Goal: Transaction & Acquisition: Purchase product/service

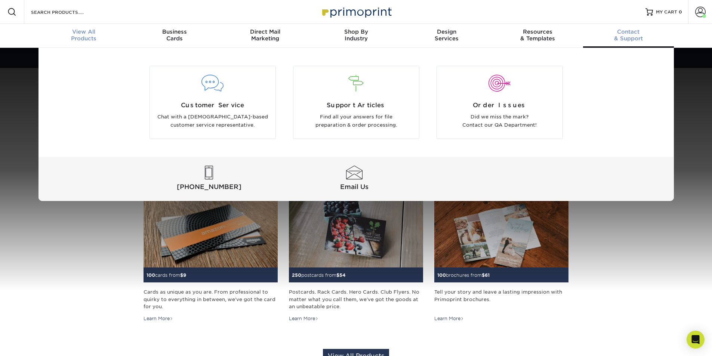
click at [85, 37] on div "View All Products" at bounding box center [84, 34] width 91 height 13
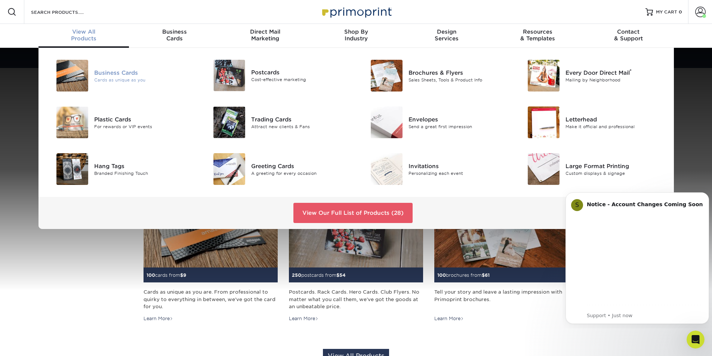
click at [103, 76] on div "Business Cards" at bounding box center [143, 72] width 99 height 8
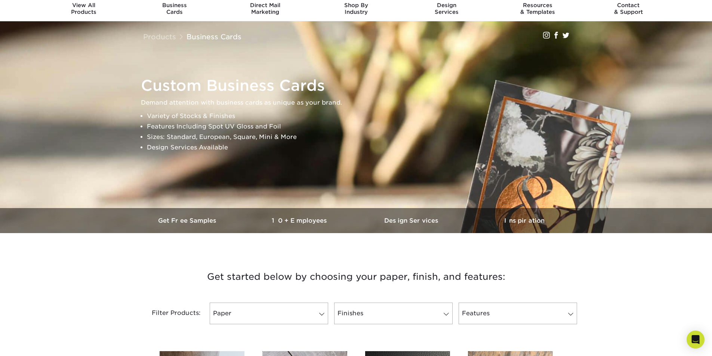
scroll to position [150, 0]
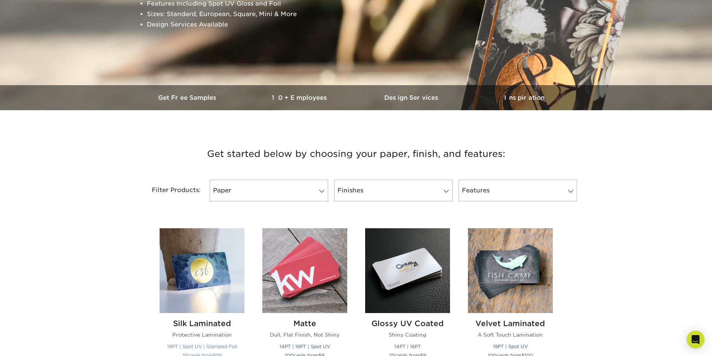
click at [191, 267] on img at bounding box center [202, 270] width 85 height 85
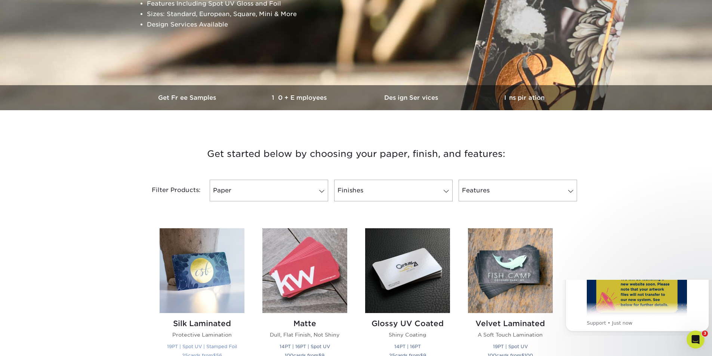
scroll to position [0, 0]
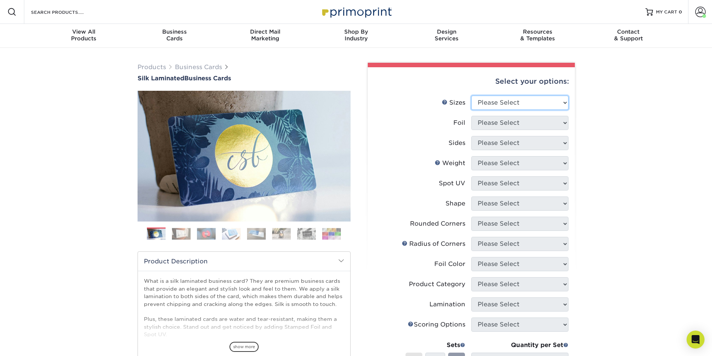
click at [506, 102] on select "Please Select 1.5" x 3.5" - Mini 1.75" x 3.5" - Mini 2" x 2" - Square 2" x 3" -…" at bounding box center [519, 103] width 97 height 14
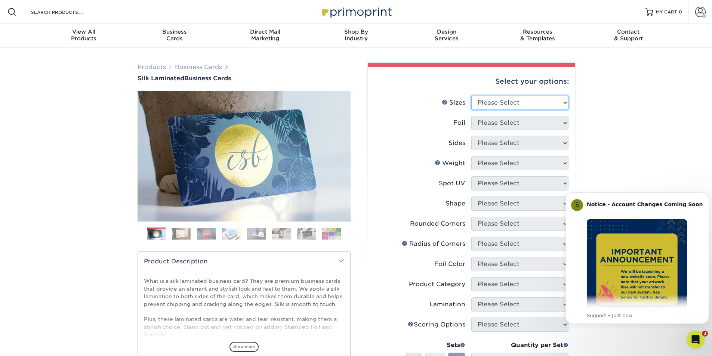
select select "2.00x3.50"
click at [471, 96] on select "Please Select 1.5" x 3.5" - Mini 1.75" x 3.5" - Mini 2" x 2" - Square 2" x 3" -…" at bounding box center [519, 103] width 97 height 14
click at [489, 123] on select "Please Select Yes No" at bounding box center [519, 123] width 97 height 14
select select "1"
click at [471, 116] on select "Please Select Yes No" at bounding box center [519, 123] width 97 height 14
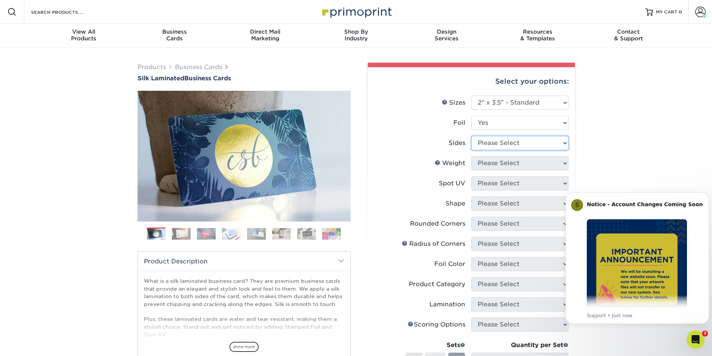
click at [489, 146] on select "Please Select Print Both Sides - Foil Both Sides Print Both Sides - Foil Front …" at bounding box center [519, 143] width 97 height 14
select select "34527644-b4fd-4ffb-9092-1318eefcd9d9"
click at [471, 136] on select "Please Select Print Both Sides - Foil Both Sides Print Both Sides - Foil Front …" at bounding box center [519, 143] width 97 height 14
click at [490, 164] on select "Please Select 16PT" at bounding box center [519, 163] width 97 height 14
select select "16PT"
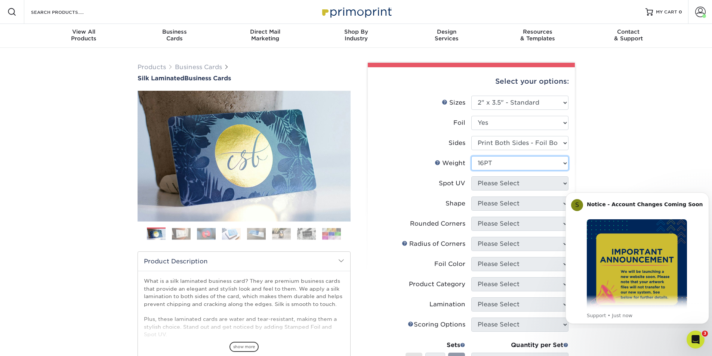
click at [471, 156] on select "Please Select 16PT" at bounding box center [519, 163] width 97 height 14
click at [489, 187] on select "Please Select No Spot UV Front and Back (Both Sides) Front Only Back Only" at bounding box center [519, 183] width 97 height 14
select select "3"
click at [471, 176] on select "Please Select No Spot UV Front and Back (Both Sides) Front Only Back Only" at bounding box center [519, 183] width 97 height 14
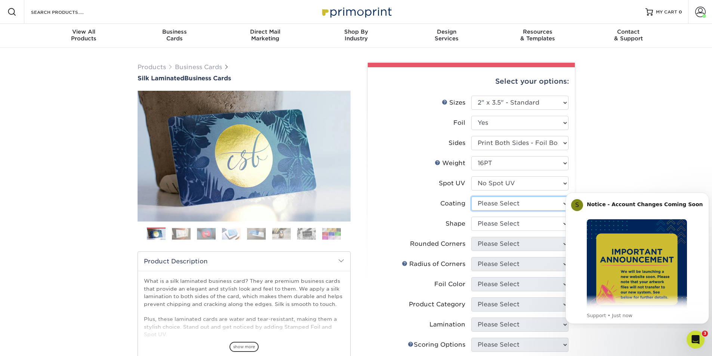
click at [486, 204] on select at bounding box center [519, 204] width 97 height 14
select select "3e7618de-abca-4bda-9f97-8b9129e913d8"
click at [471, 197] on select at bounding box center [519, 204] width 97 height 14
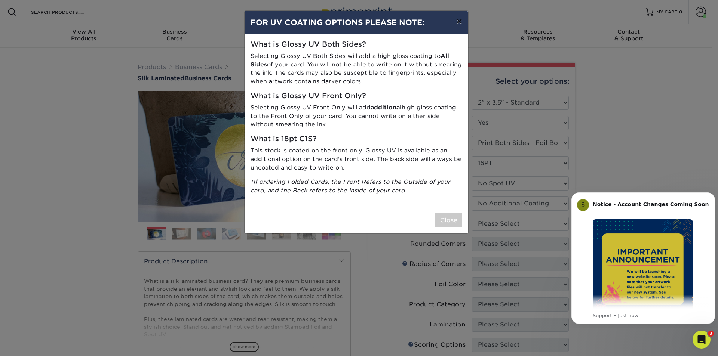
click at [459, 22] on button "×" at bounding box center [458, 21] width 17 height 21
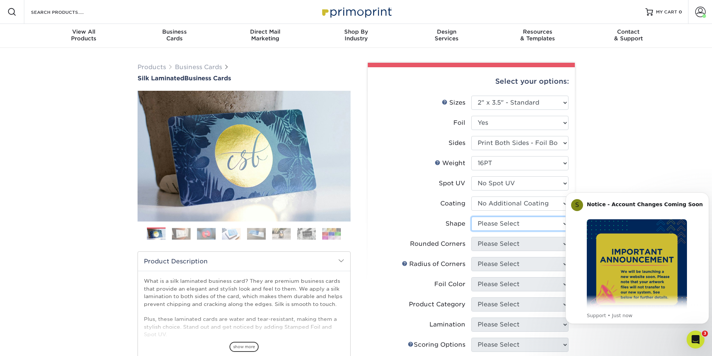
click at [492, 222] on select "Please Select Standard" at bounding box center [519, 224] width 97 height 14
select select "standard"
click at [471, 217] on select "Please Select Standard" at bounding box center [519, 224] width 97 height 14
click at [493, 243] on select "Please Select Yes - Round 2 Corners Yes - Round 4 Corners No" at bounding box center [519, 244] width 97 height 14
select select "7672df9e-0e0a-464d-8e1f-920c575e4da3"
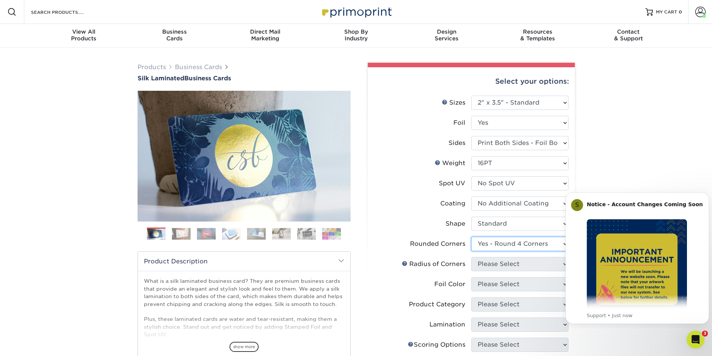
click at [471, 237] on select "Please Select Yes - Round 2 Corners Yes - Round 4 Corners No" at bounding box center [519, 244] width 97 height 14
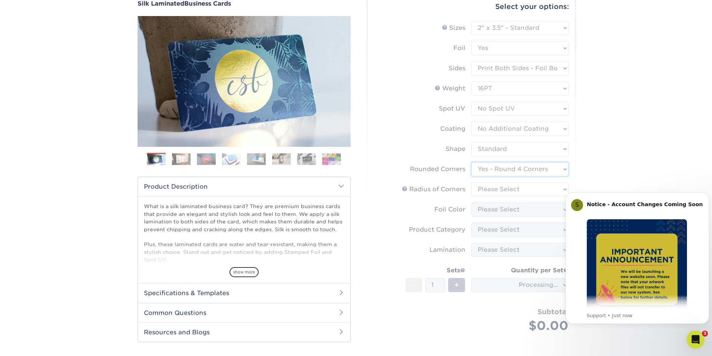
scroll to position [112, 0]
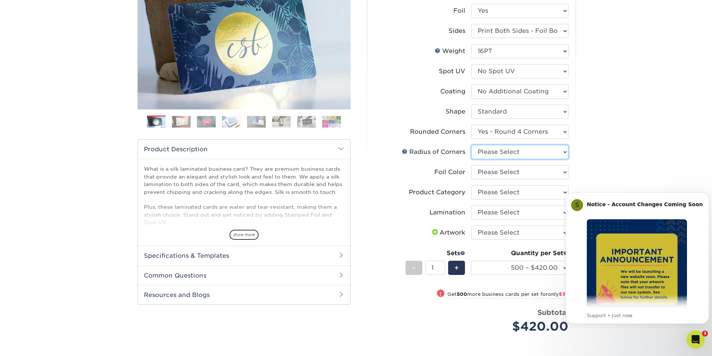
click at [494, 151] on select "Please Select Rounded 1/8" Rounded 1/4"" at bounding box center [519, 152] width 97 height 14
select select "479fbfe7-6a0c-4895-8c9a-81739b7486c9"
click at [471, 145] on select "Please Select Rounded 1/8" Rounded 1/4"" at bounding box center [519, 152] width 97 height 14
click at [492, 174] on select "Please Select Silver Foil Black Foil Blue Foil Copper Foil Gold Foil Red Foil R…" at bounding box center [519, 172] width 97 height 14
select select "a834dd52-fe06-4ed6-9a86-5bd3c2d02515"
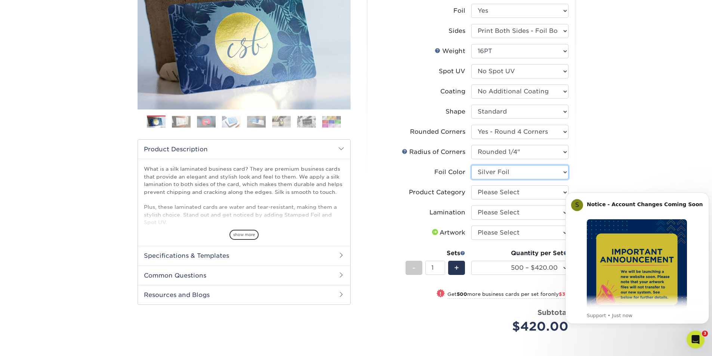
click at [471, 165] on select "Please Select Silver Foil Black Foil Blue Foil Copper Foil Gold Foil Red Foil R…" at bounding box center [519, 172] width 97 height 14
click at [493, 194] on select "Please Select Business Cards" at bounding box center [519, 192] width 97 height 14
select select "3b5148f1-0588-4f88-a218-97bcfdce65c1"
click at [471, 185] on select "Please Select Business Cards" at bounding box center [519, 192] width 97 height 14
click at [492, 213] on select "Please Select Silk" at bounding box center [519, 213] width 97 height 14
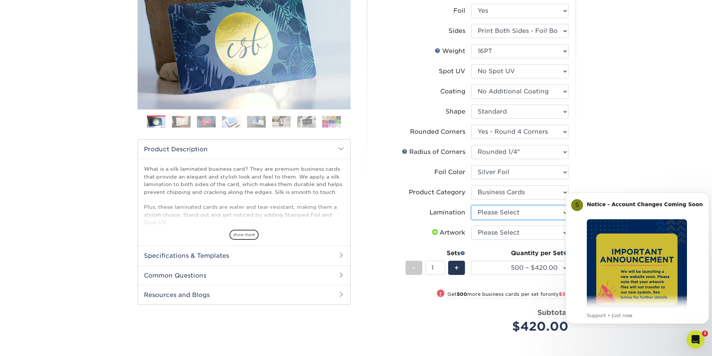
select select "ccacb42f-45f7-42d3-bbd3-7c8421cf37f0"
click at [471, 206] on select "Please Select Silk" at bounding box center [519, 213] width 97 height 14
click at [493, 233] on select "Please Select I will upload files I need a design - $100" at bounding box center [519, 233] width 97 height 14
select select "upload"
click at [471, 226] on select "Please Select I will upload files I need a design - $100" at bounding box center [519, 233] width 97 height 14
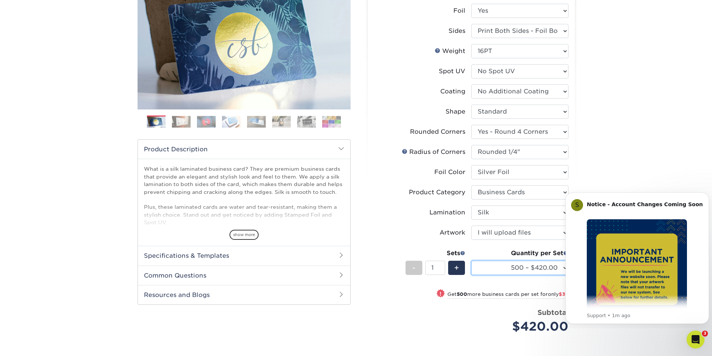
click at [500, 267] on select "500 – $420.00 1000 – $459.00 2500 – $1025.00 5000 – $1914.00" at bounding box center [519, 268] width 97 height 14
select select "1000 – $459.00"
click at [471, 261] on select "500 – $420.00 1000 – $459.00 2500 – $1025.00 5000 – $1914.00" at bounding box center [519, 268] width 97 height 14
click at [504, 265] on select "500 – $420.00 1000 – $459.00 2500 – $1025.00 5000 – $1914.00" at bounding box center [519, 268] width 97 height 14
click at [471, 261] on select "500 – $420.00 1000 – $459.00 2500 – $1025.00 5000 – $1914.00" at bounding box center [519, 268] width 97 height 14
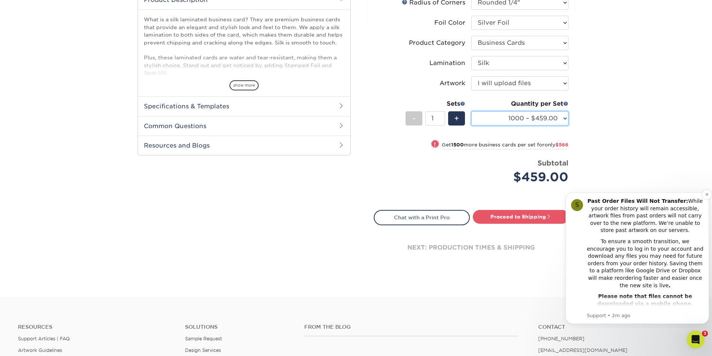
scroll to position [153, 0]
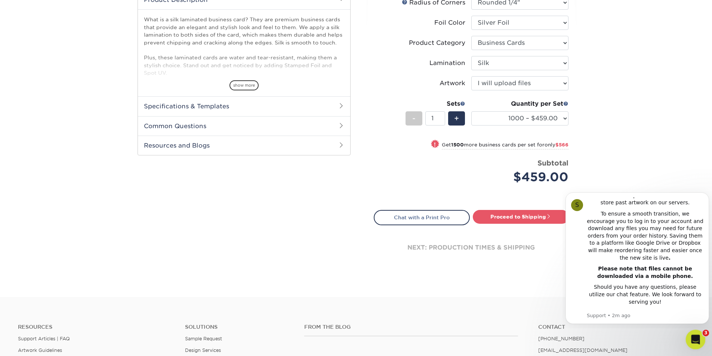
click at [692, 340] on icon "Open Intercom Messenger" at bounding box center [694, 339] width 5 height 6
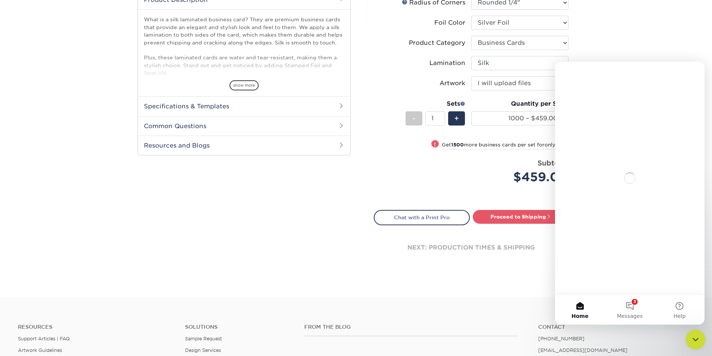
scroll to position [0, 0]
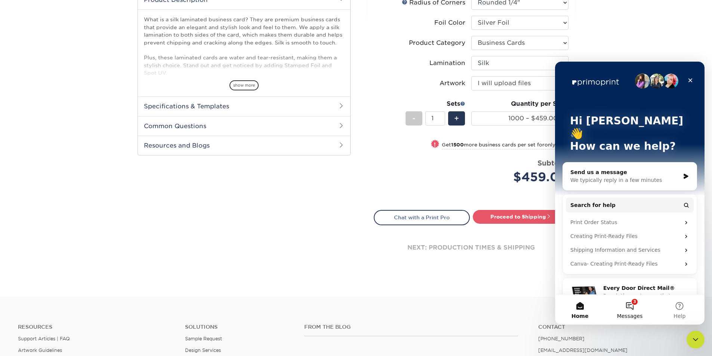
click at [633, 309] on button "3 Messages" at bounding box center [630, 310] width 50 height 30
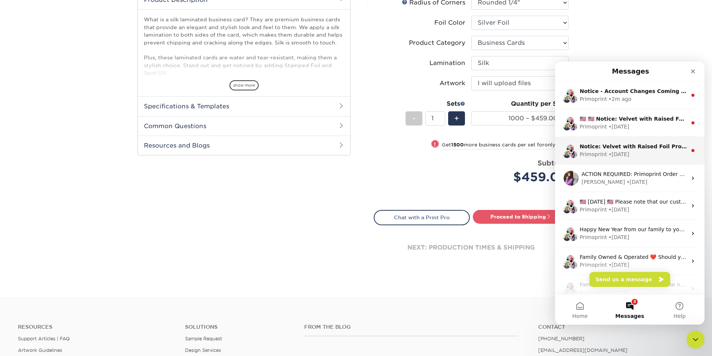
click at [609, 152] on div "• 7w ago" at bounding box center [619, 155] width 21 height 8
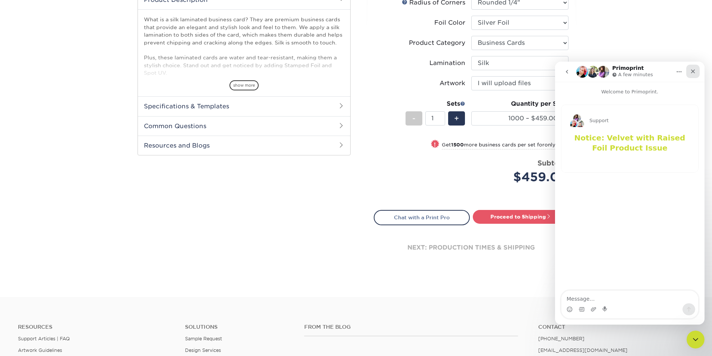
click at [695, 71] on icon "Close" at bounding box center [693, 71] width 6 height 6
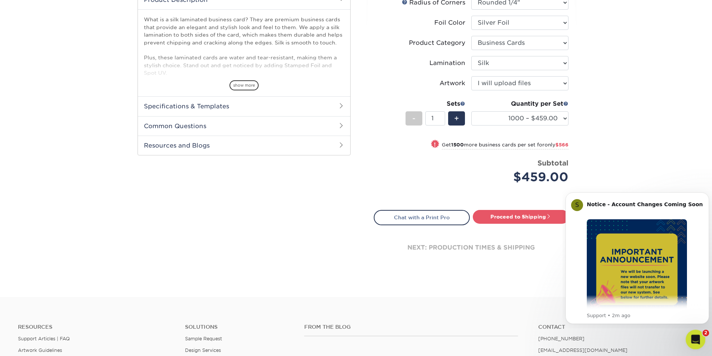
click at [692, 341] on icon "Open Intercom Messenger" at bounding box center [695, 339] width 12 height 12
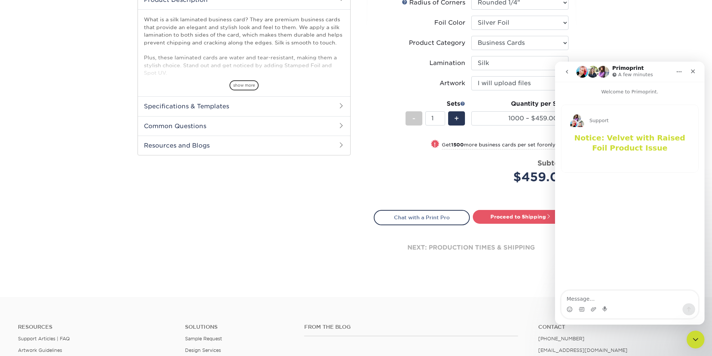
click at [567, 71] on icon "go back" at bounding box center [567, 72] width 2 height 4
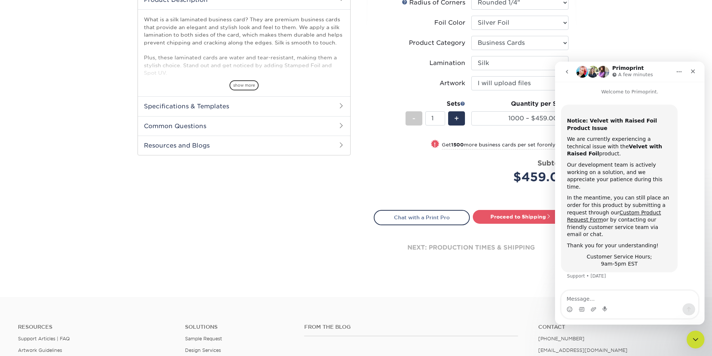
click at [567, 71] on icon "go back" at bounding box center [567, 72] width 2 height 4
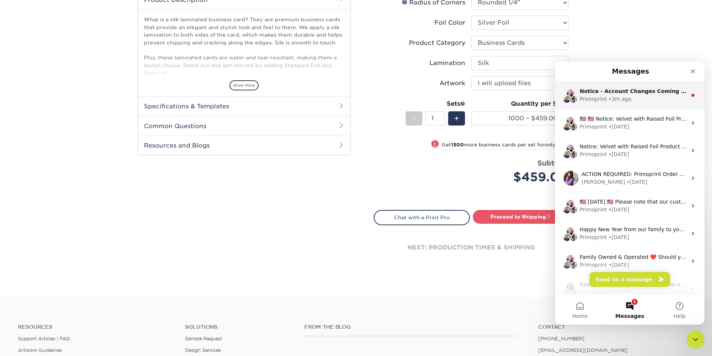
click at [593, 98] on div "Primoprint" at bounding box center [593, 99] width 27 height 8
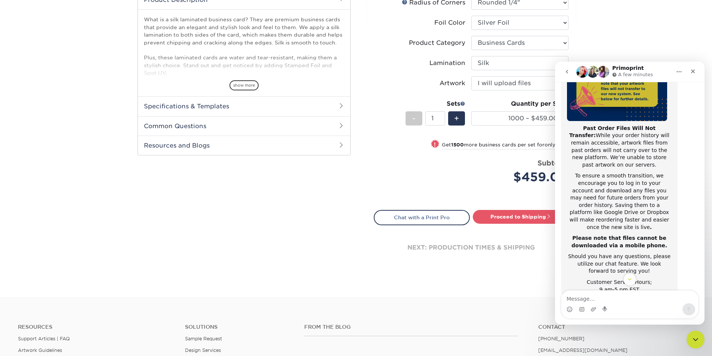
scroll to position [118, 0]
type textarea "I"
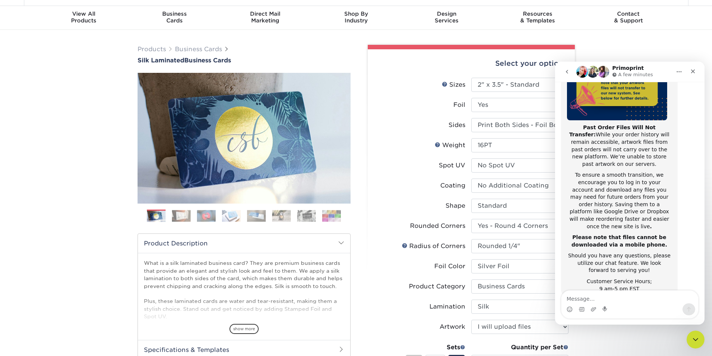
scroll to position [0, 0]
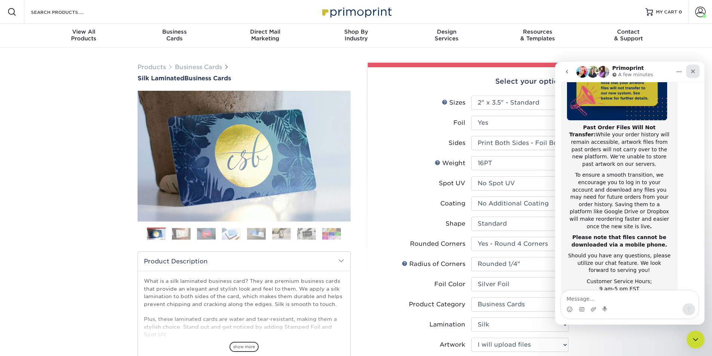
click at [693, 70] on icon "Close" at bounding box center [693, 71] width 6 height 6
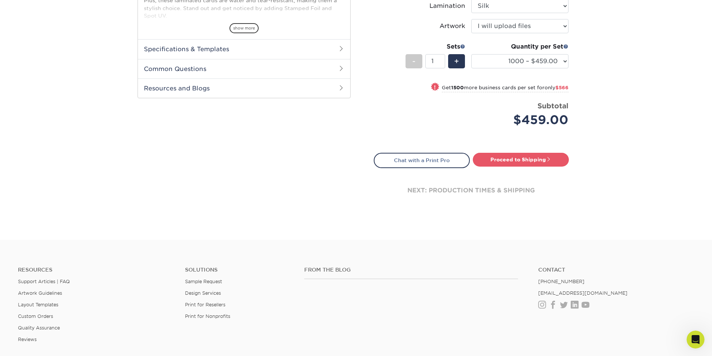
scroll to position [309, 0]
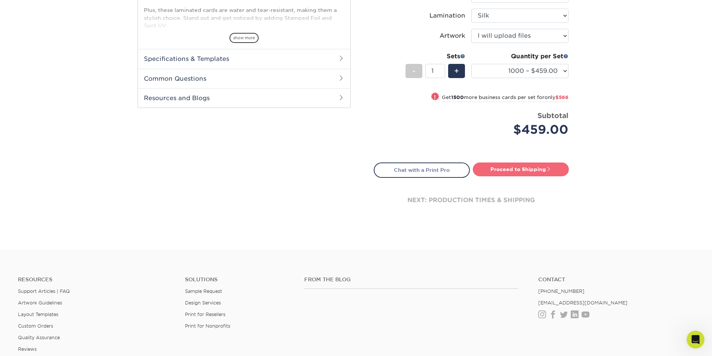
click at [530, 169] on link "Proceed to Shipping" at bounding box center [521, 169] width 96 height 13
type input "Set 1"
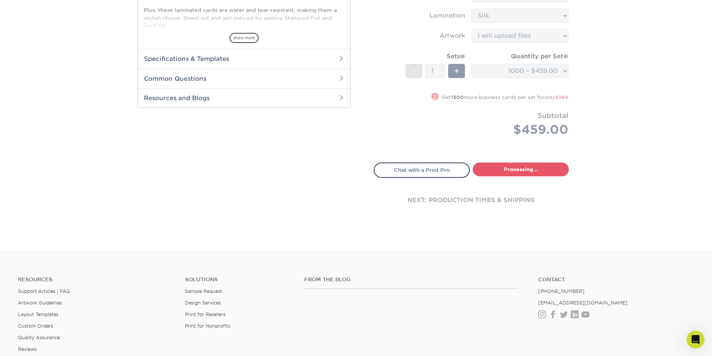
select select "ed84ae4c-9216-4281-92d9-cca4c0cbe6fb"
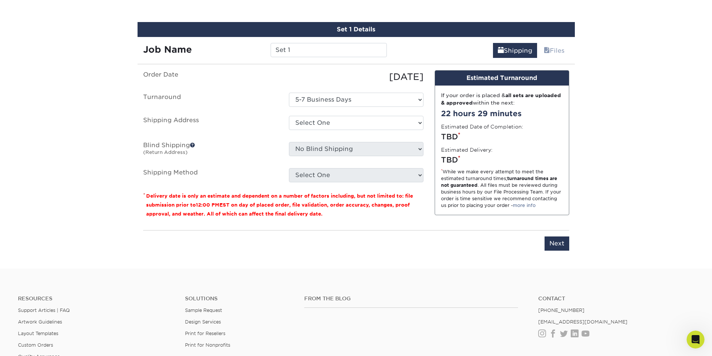
scroll to position [492, 0]
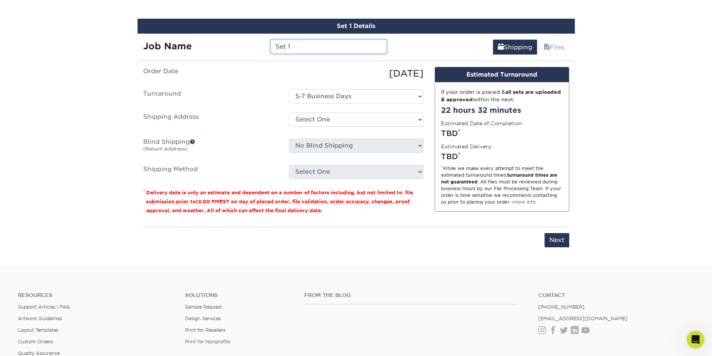
drag, startPoint x: 290, startPoint y: 47, endPoint x: 225, endPoint y: 46, distance: 65.8
click at [225, 46] on div "Job Name Set 1" at bounding box center [265, 47] width 255 height 14
click at [311, 48] on input "Michael S" at bounding box center [329, 47] width 116 height 14
type input "Michael Snedigar"
click at [321, 120] on select "Select One 10949 Airline Hwy + Add New Address" at bounding box center [356, 120] width 135 height 14
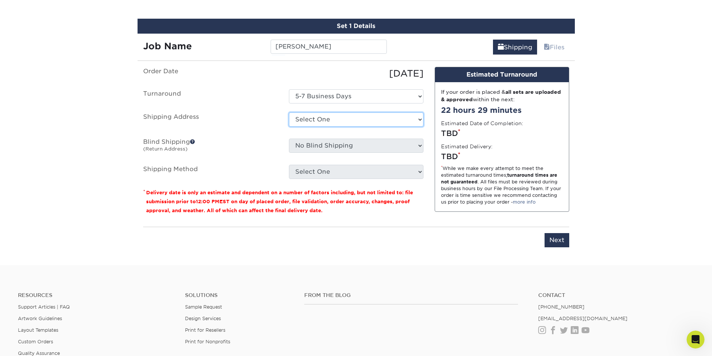
select select "89646"
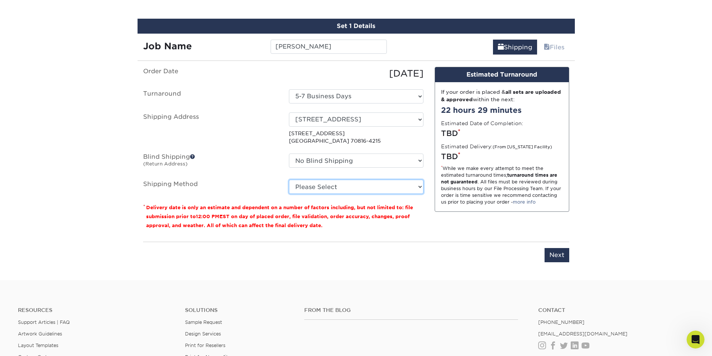
click at [322, 187] on select "Please Select Ground Shipping (+$8.96) 3 Day Shipping Service (+$15.58) 2 Day A…" at bounding box center [356, 187] width 135 height 14
select select "03"
click at [289, 180] on select "Please Select Ground Shipping (+$8.96) 3 Day Shipping Service (+$15.58) 2 Day A…" at bounding box center [356, 187] width 135 height 14
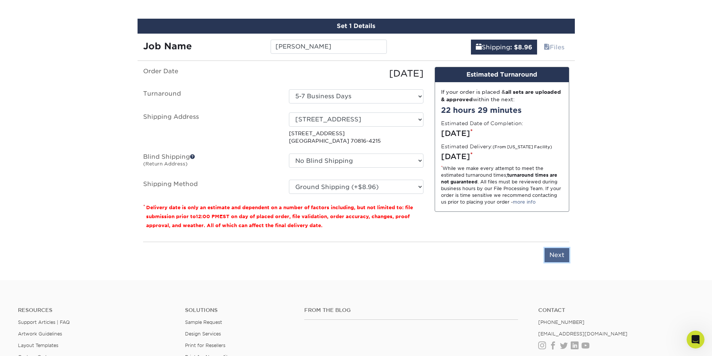
click at [564, 257] on input "Next" at bounding box center [557, 255] width 25 height 14
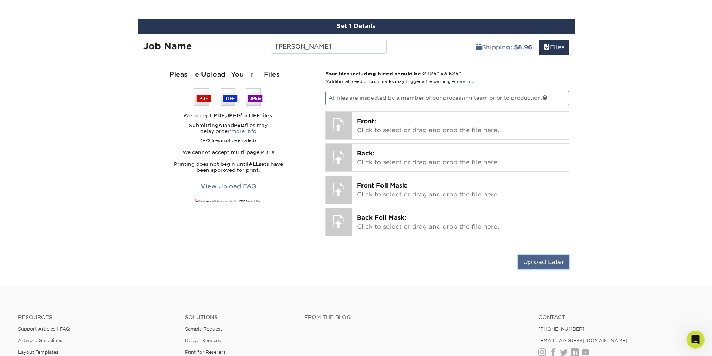
click at [545, 261] on input "Upload Later" at bounding box center [543, 262] width 51 height 14
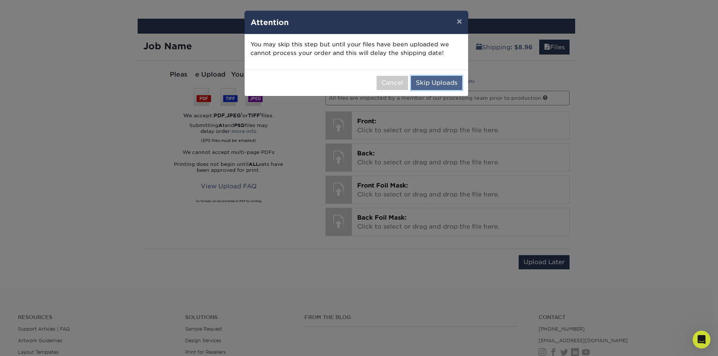
click at [444, 83] on button "Skip Uploads" at bounding box center [436, 83] width 51 height 14
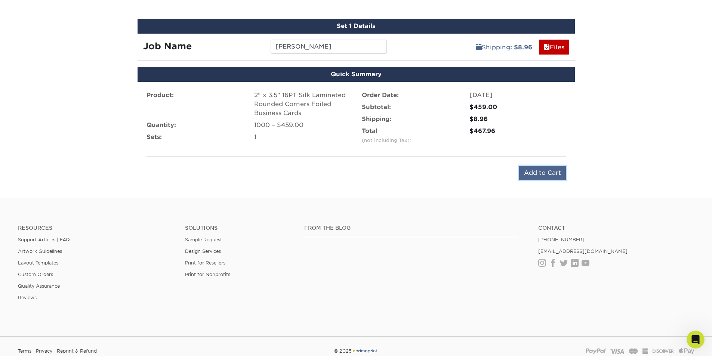
click at [544, 175] on input "Add to Cart" at bounding box center [542, 173] width 47 height 14
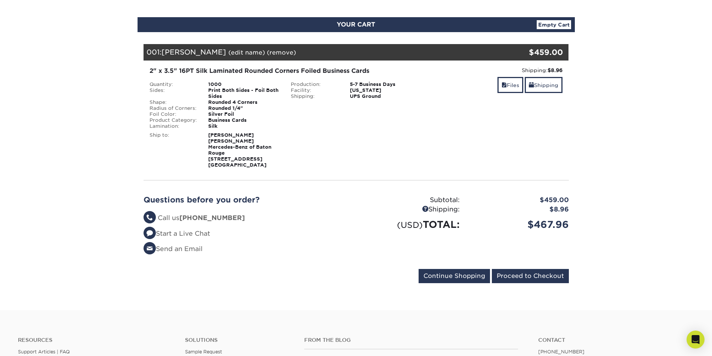
scroll to position [75, 0]
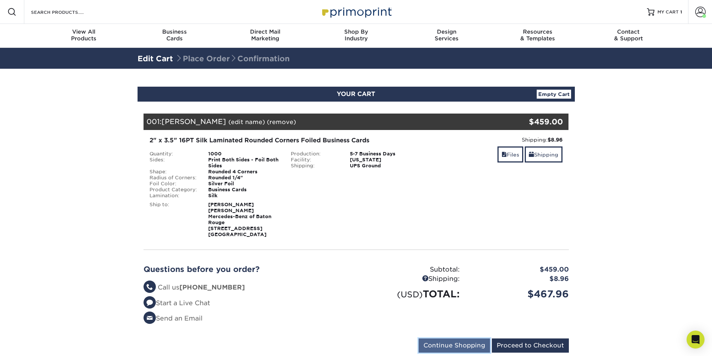
click at [445, 341] on input "Continue Shopping" at bounding box center [454, 346] width 71 height 14
